Goal: Obtain resource: Download file/media

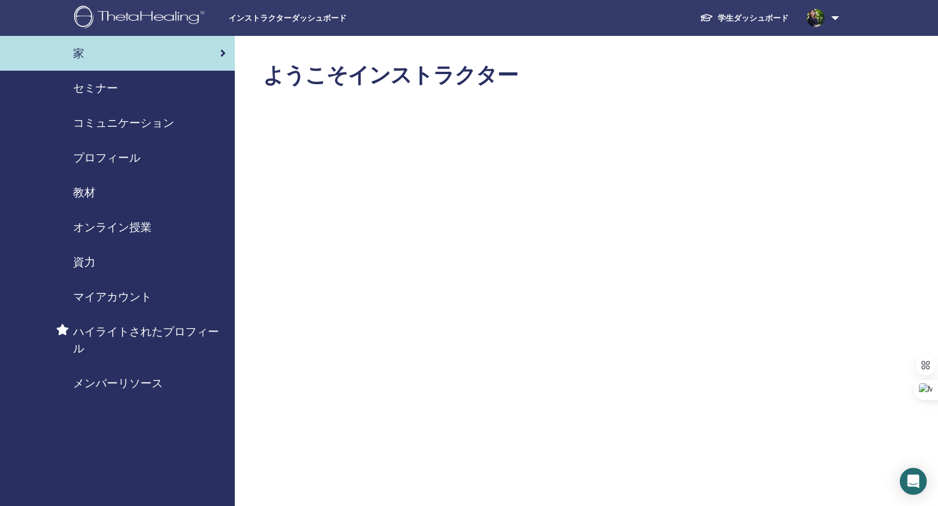
click at [107, 224] on span "オンライン授業" at bounding box center [112, 227] width 79 height 17
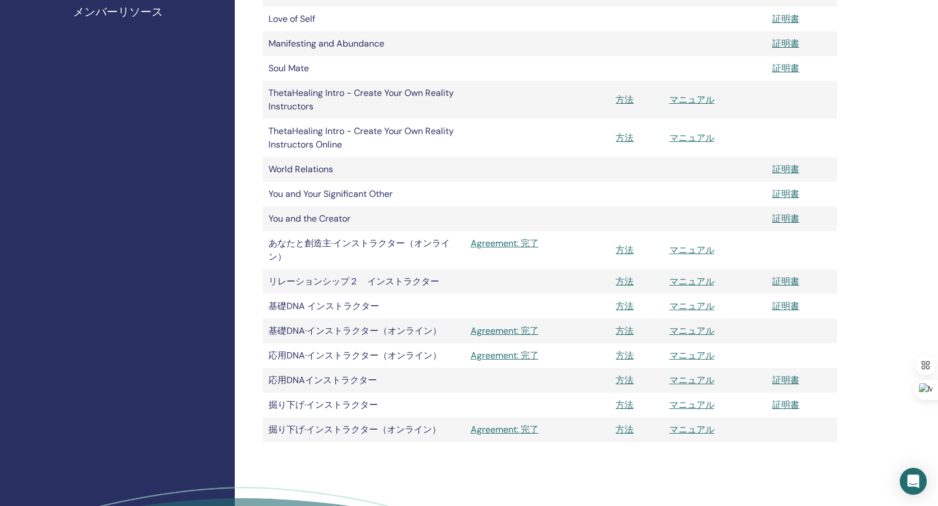
scroll to position [375, 0]
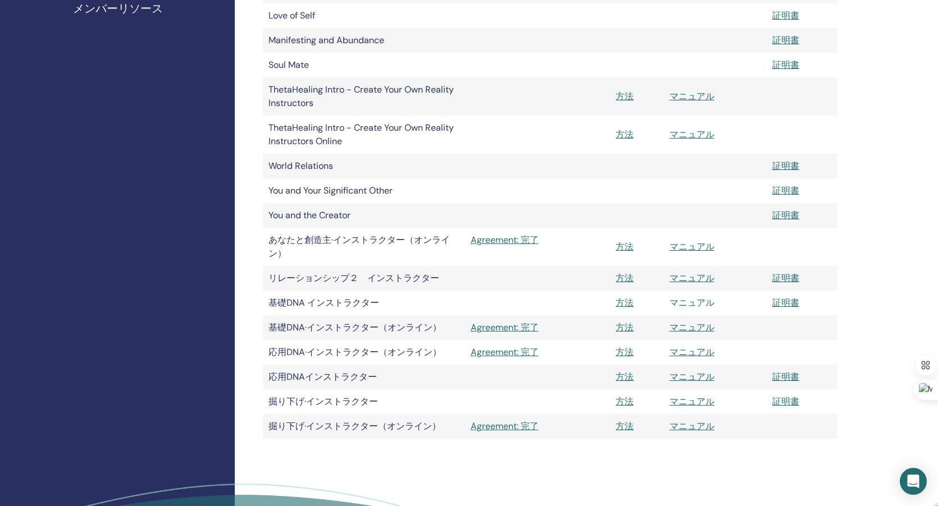
click at [684, 302] on link "マニュアル" at bounding box center [691, 303] width 45 height 12
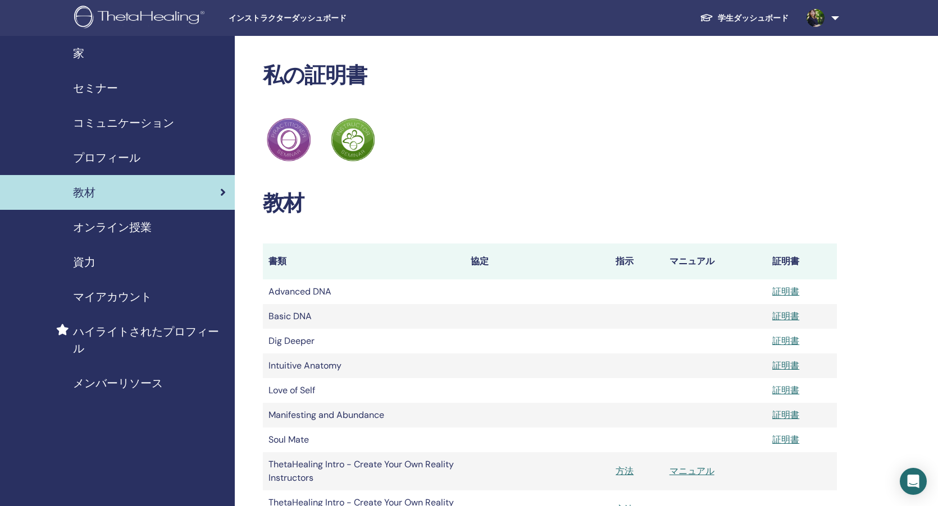
scroll to position [375, 0]
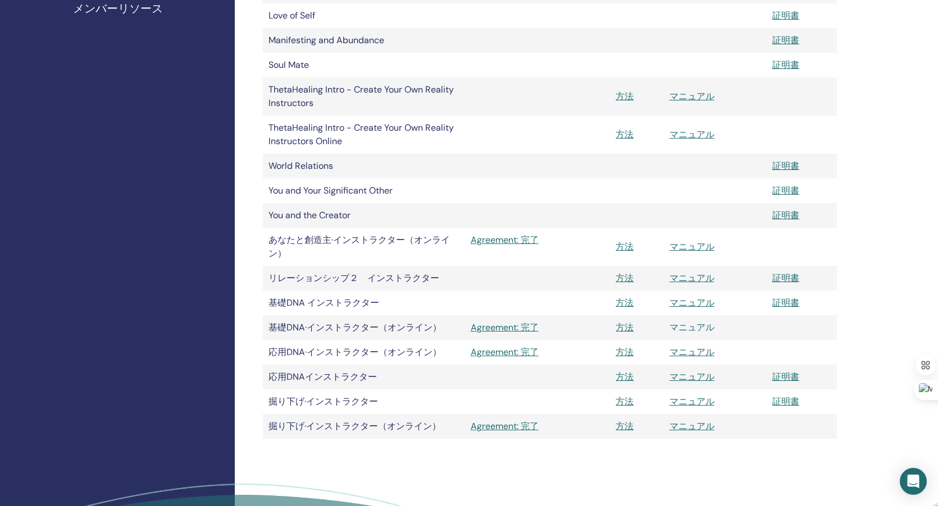
click at [701, 329] on link "マニュアル" at bounding box center [691, 328] width 45 height 12
